Goal: Task Accomplishment & Management: Manage account settings

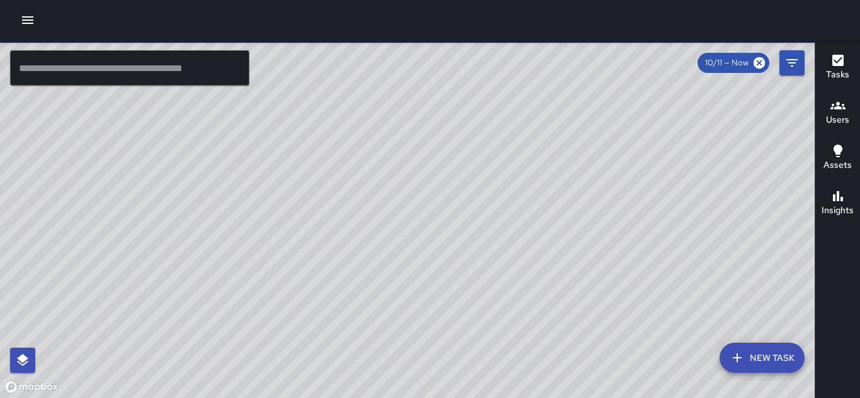
click at [29, 21] on icon "button" at bounding box center [27, 20] width 11 height 8
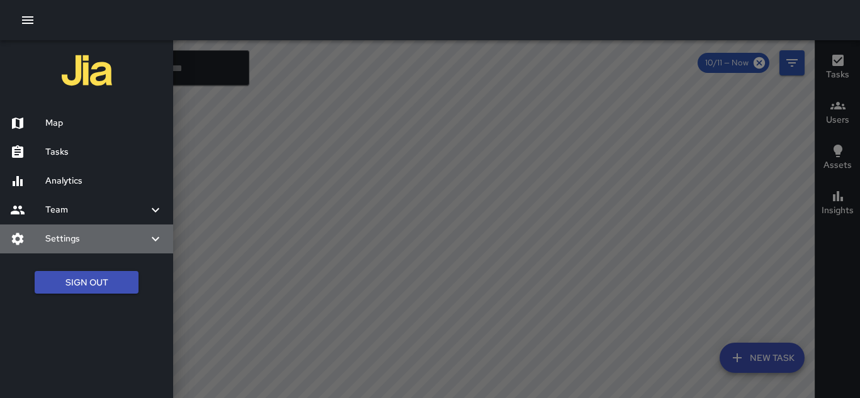
click at [26, 235] on div at bounding box center [27, 239] width 35 height 15
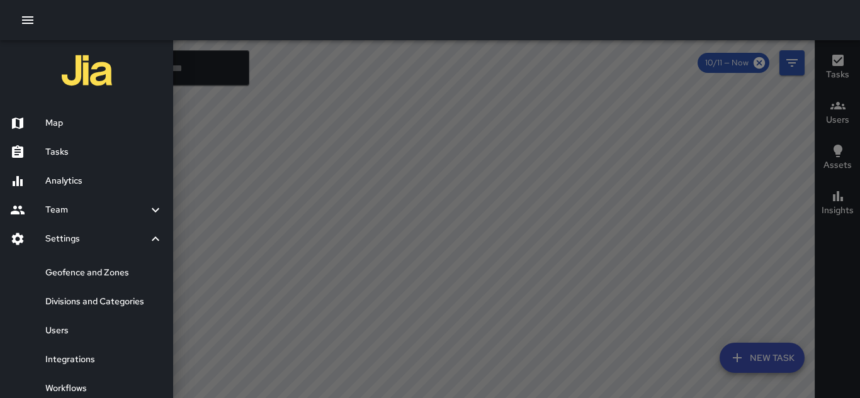
click at [87, 301] on h6 "Divisions and Categories" at bounding box center [104, 302] width 118 height 14
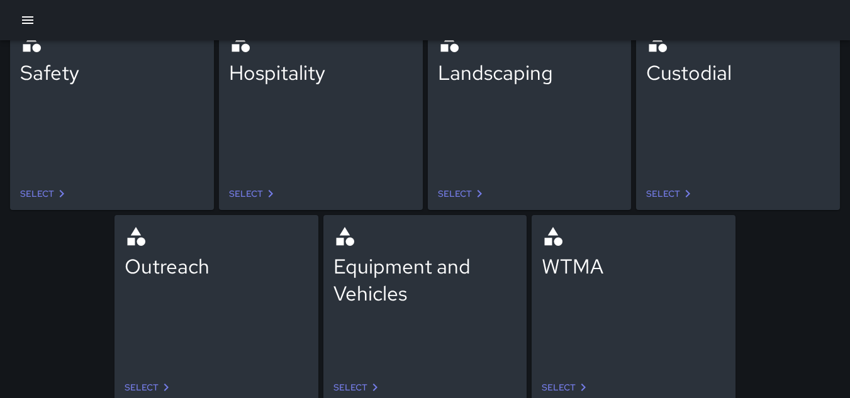
scroll to position [120, 0]
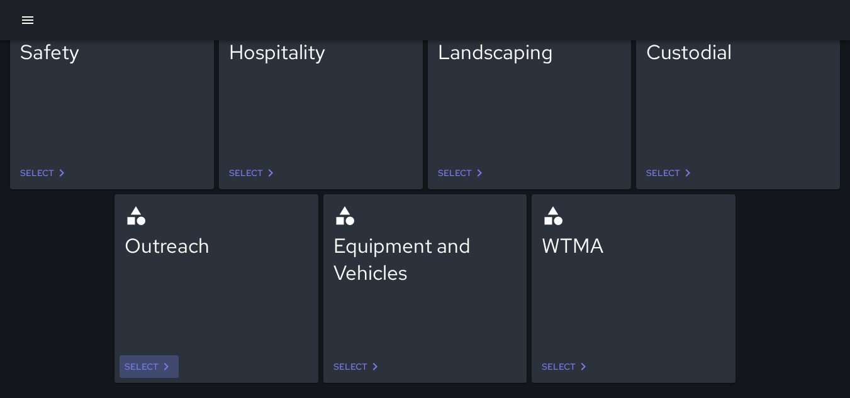
click at [145, 366] on link "Select" at bounding box center [149, 367] width 59 height 23
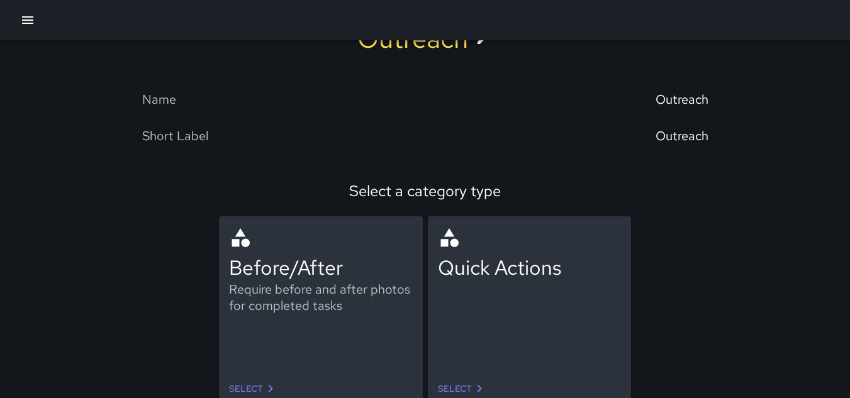
scroll to position [62, 0]
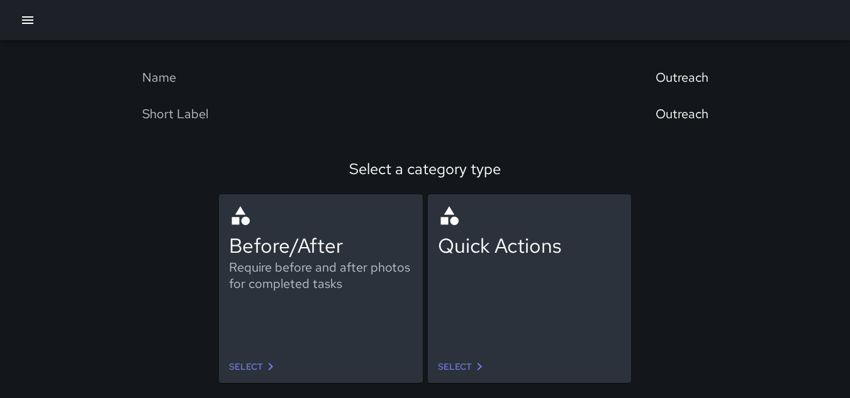
click at [463, 364] on link "Select" at bounding box center [462, 367] width 59 height 23
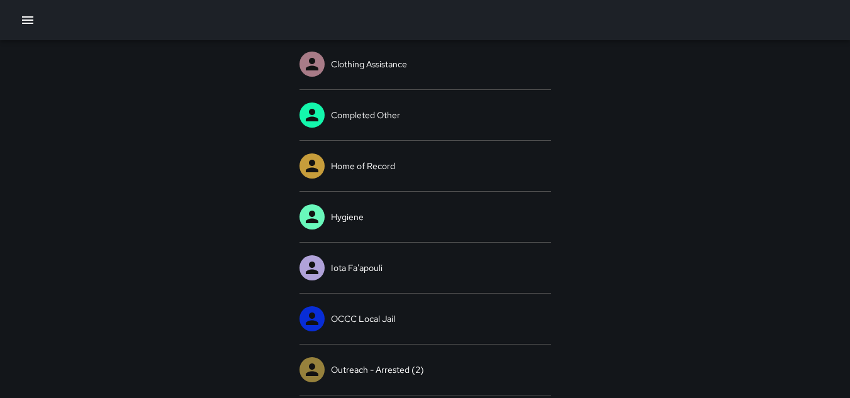
scroll to position [189, 0]
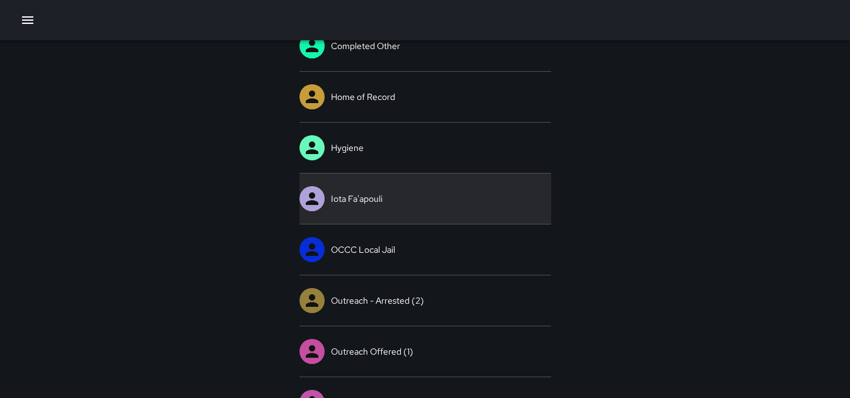
click at [410, 194] on link "Iota Fa'apouli" at bounding box center [426, 199] width 252 height 50
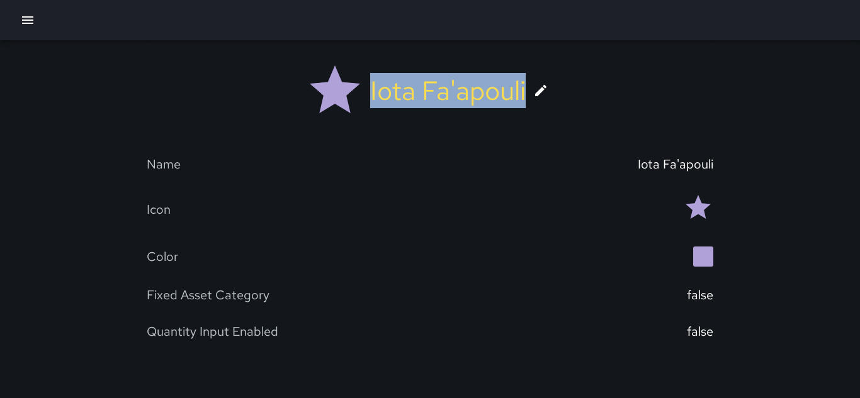
drag, startPoint x: 523, startPoint y: 86, endPoint x: 352, endPoint y: 76, distance: 171.5
click at [352, 76] on div "Iota Fa'apouli" at bounding box center [430, 93] width 546 height 86
copy div "Iota Fa'apouli"
click at [542, 87] on icon at bounding box center [540, 90] width 15 height 15
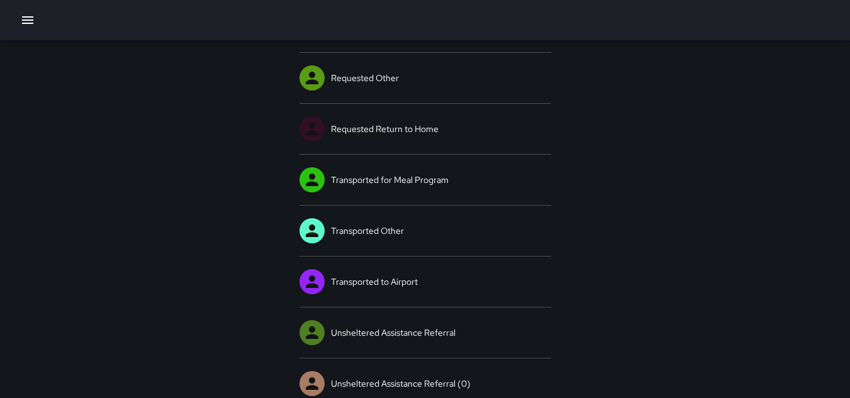
scroll to position [892, 0]
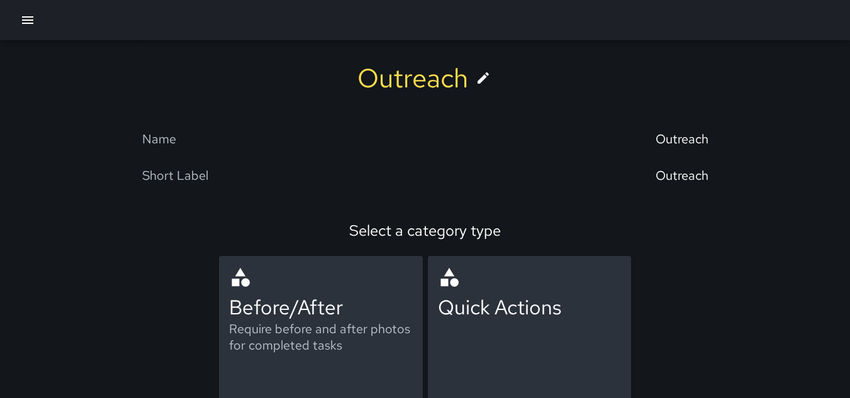
scroll to position [62, 0]
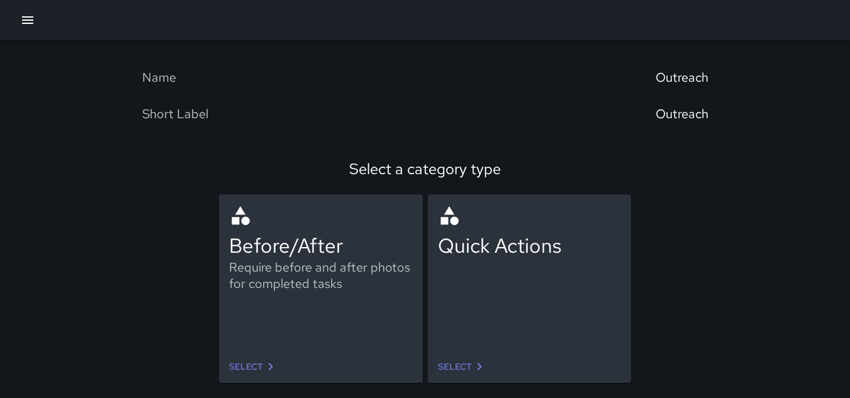
click at [309, 313] on div "Before/After Require before and after photos for completed tasks" at bounding box center [321, 273] width 184 height 136
click at [250, 364] on link "Select" at bounding box center [253, 367] width 59 height 23
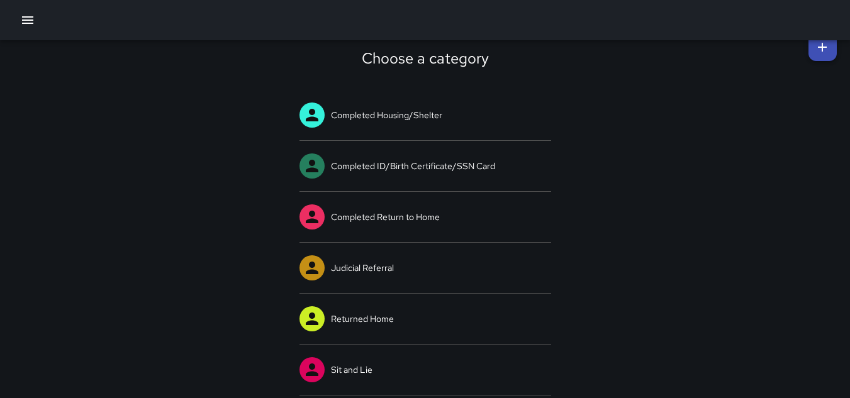
scroll to position [25, 0]
